Goal: Task Accomplishment & Management: Use online tool/utility

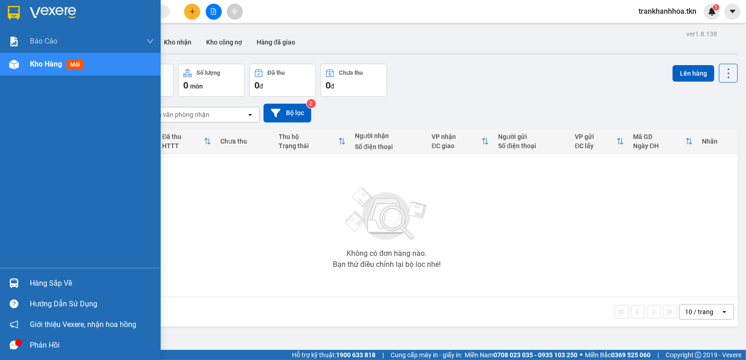
drag, startPoint x: 46, startPoint y: 288, endPoint x: 175, endPoint y: 287, distance: 129.0
click at [47, 287] on div "Hàng sắp về" at bounding box center [92, 284] width 124 height 14
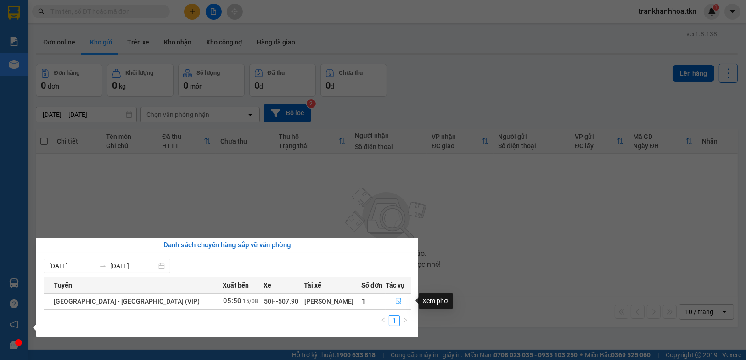
click at [395, 303] on icon "file-done" at bounding box center [398, 301] width 6 height 6
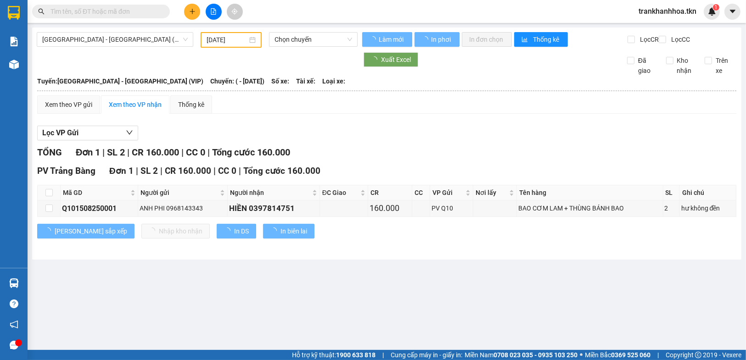
type input "[DATE]"
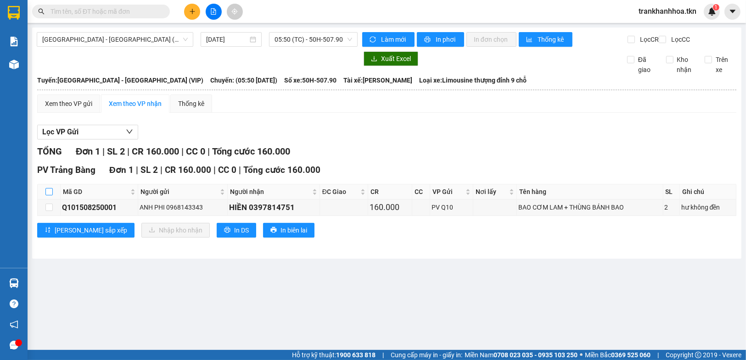
click at [50, 196] on input "checkbox" at bounding box center [48, 191] width 7 height 7
checkbox input "true"
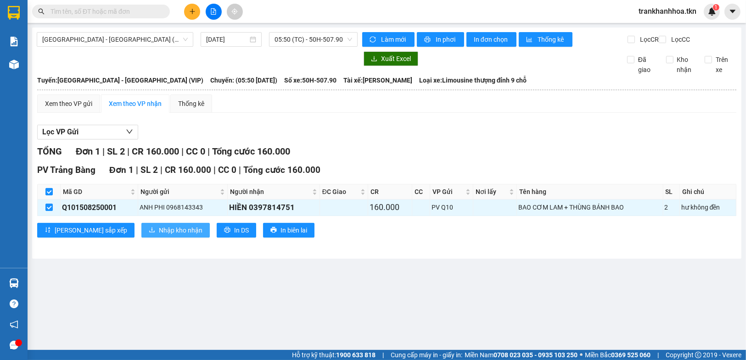
drag, startPoint x: 118, startPoint y: 234, endPoint x: 130, endPoint y: 235, distance: 12.9
click at [141, 234] on button "Nhập kho nhận" at bounding box center [175, 230] width 68 height 15
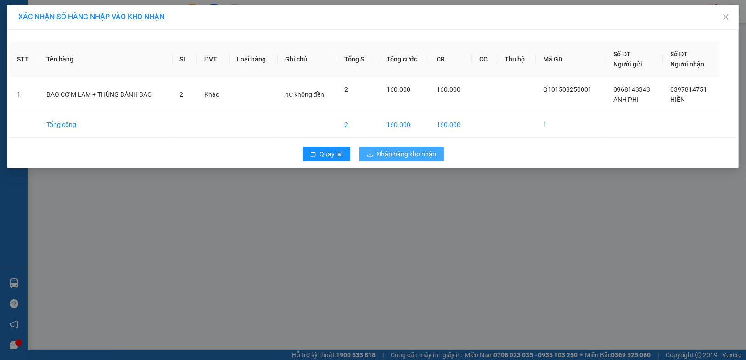
click at [389, 147] on button "Nhập hàng kho nhận" at bounding box center [402, 154] width 84 height 15
